Goal: Task Accomplishment & Management: Manage account settings

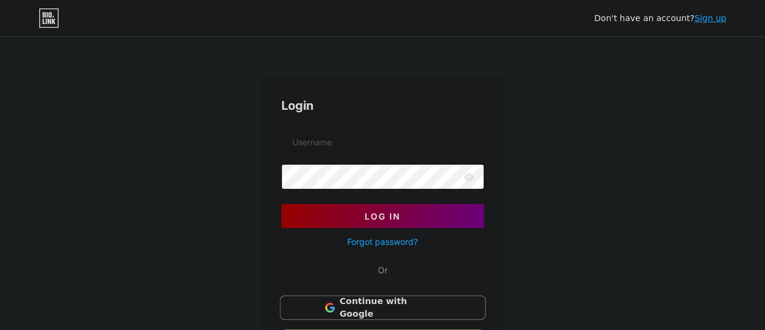
click at [384, 294] on div "Login Log In Forgot password? Or Continue with Google Continue with Facebook Co…" at bounding box center [383, 242] width 242 height 330
click at [384, 296] on button "Continue with Google" at bounding box center [383, 308] width 206 height 25
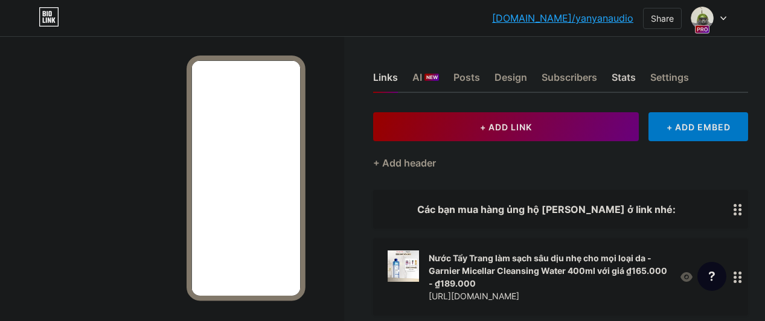
click at [619, 82] on div "Stats" at bounding box center [624, 81] width 24 height 22
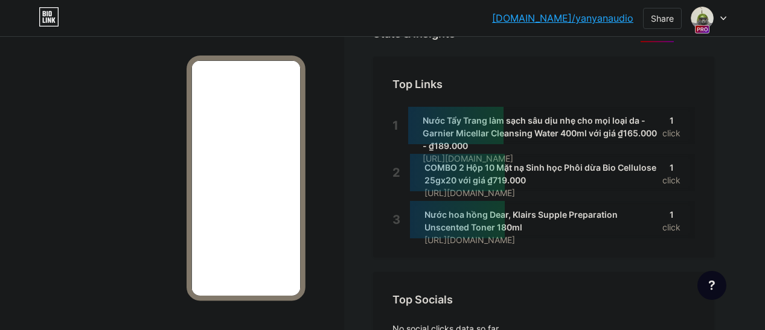
scroll to position [29, 0]
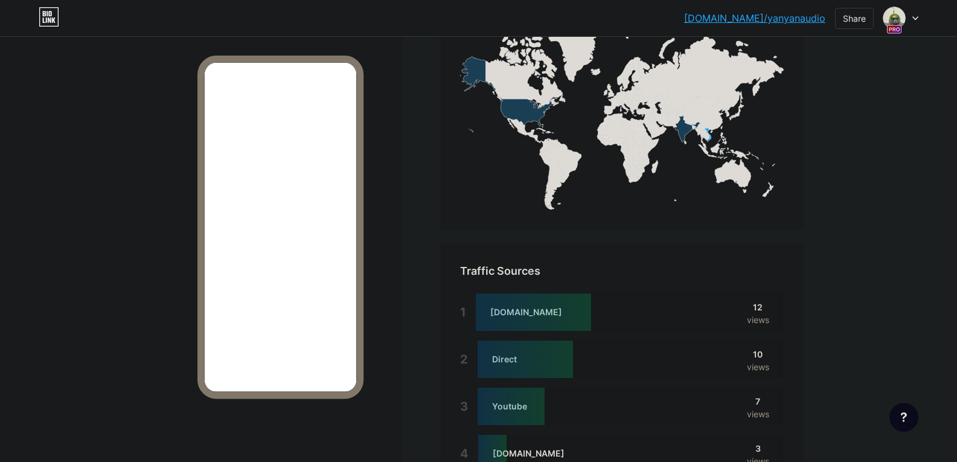
scroll to position [832, 0]
